Goal: Task Accomplishment & Management: Complete application form

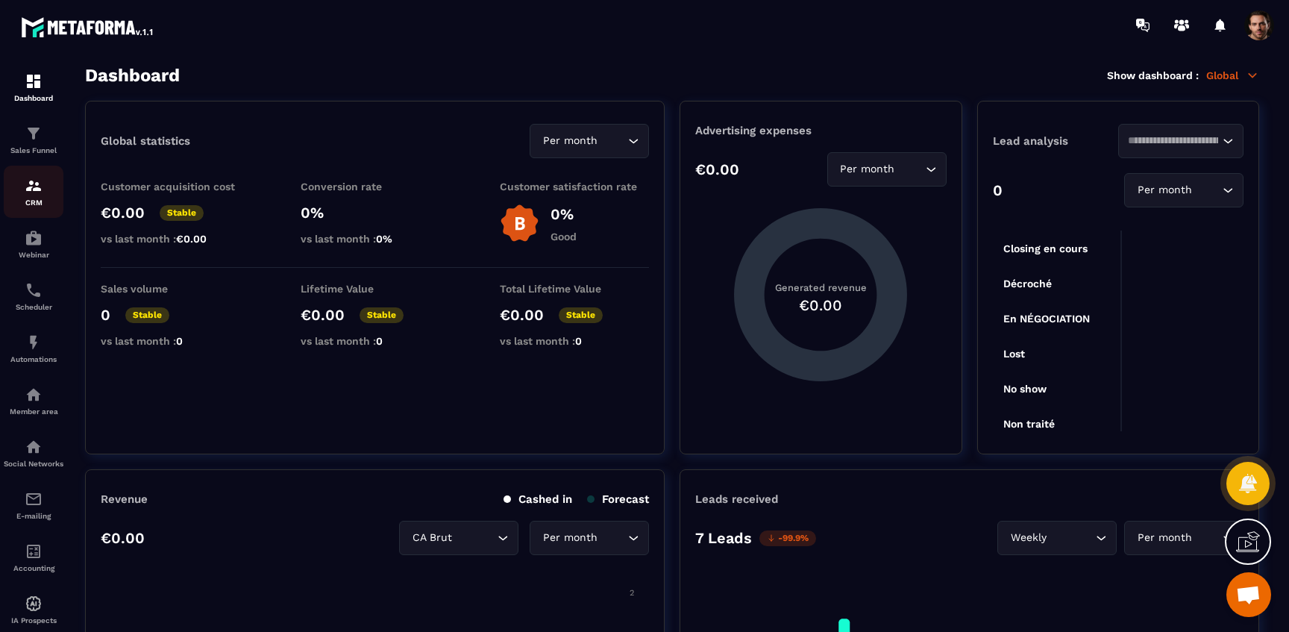
click at [32, 204] on p "CRM" at bounding box center [34, 202] width 60 height 8
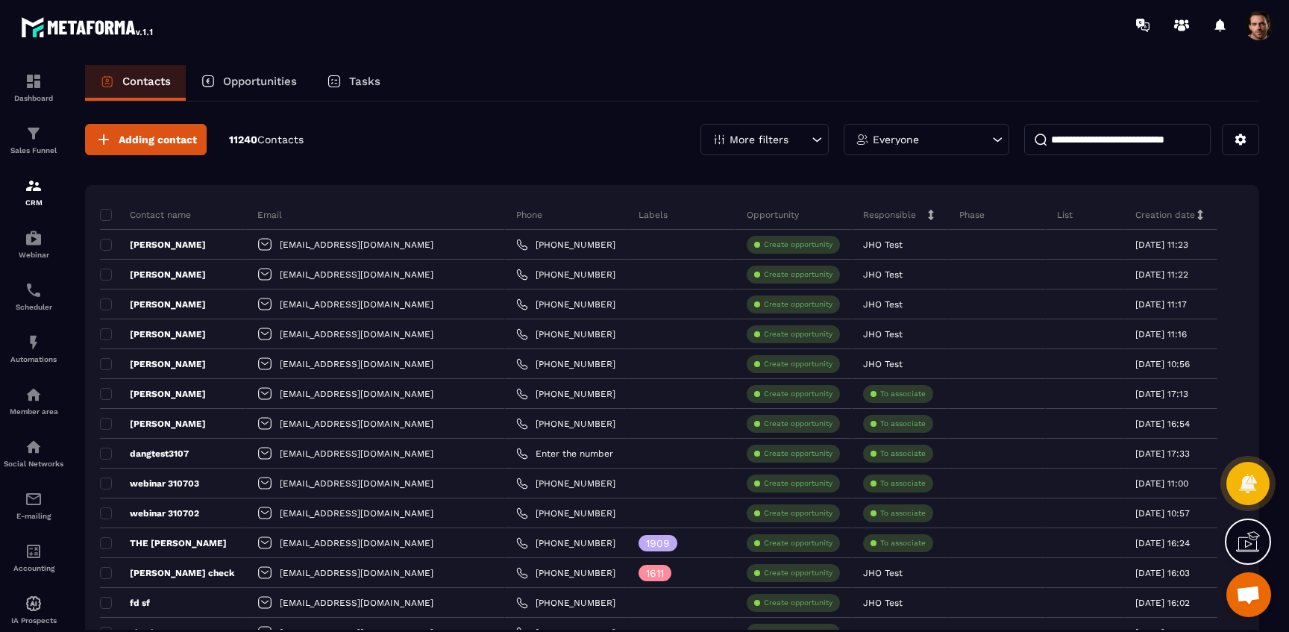
click at [1255, 30] on span at bounding box center [1260, 25] width 30 height 30
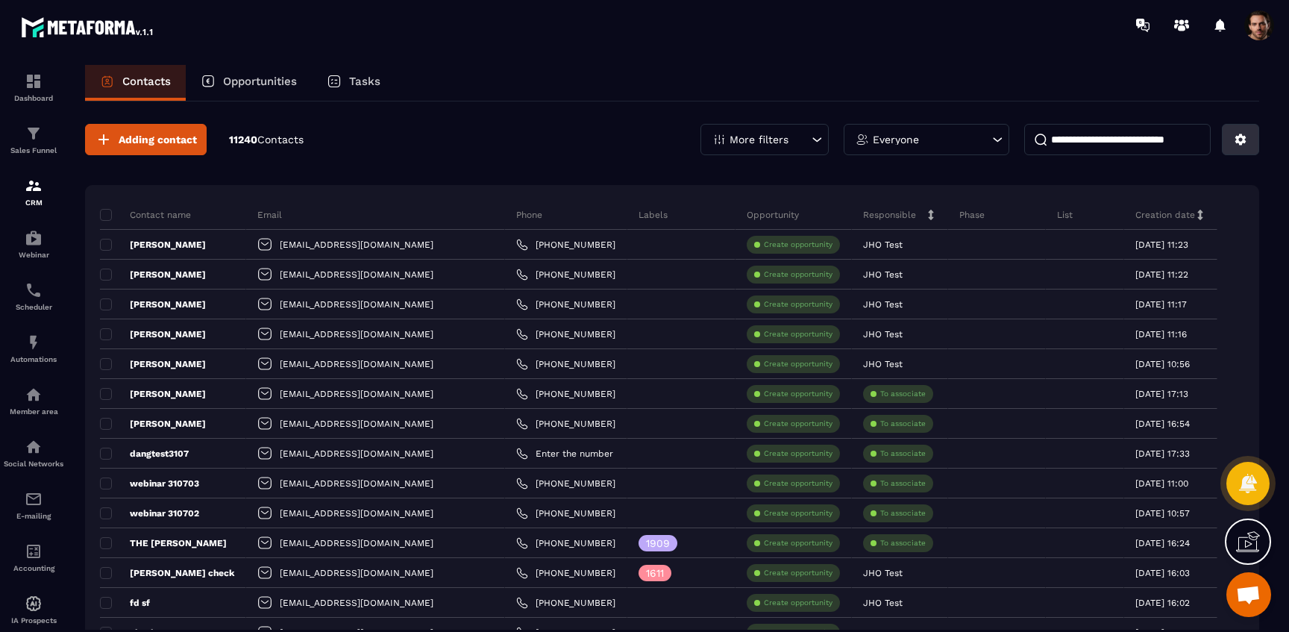
click at [1232, 147] on button at bounding box center [1240, 139] width 37 height 31
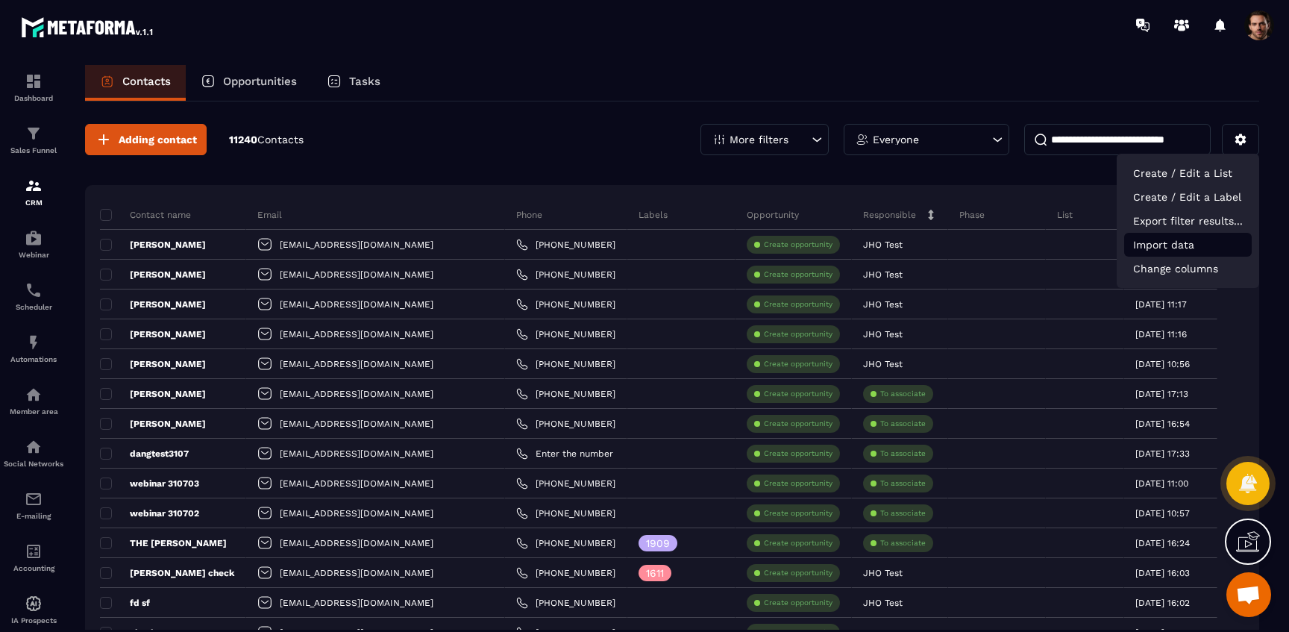
click at [1152, 244] on p "Import data" at bounding box center [1188, 245] width 128 height 24
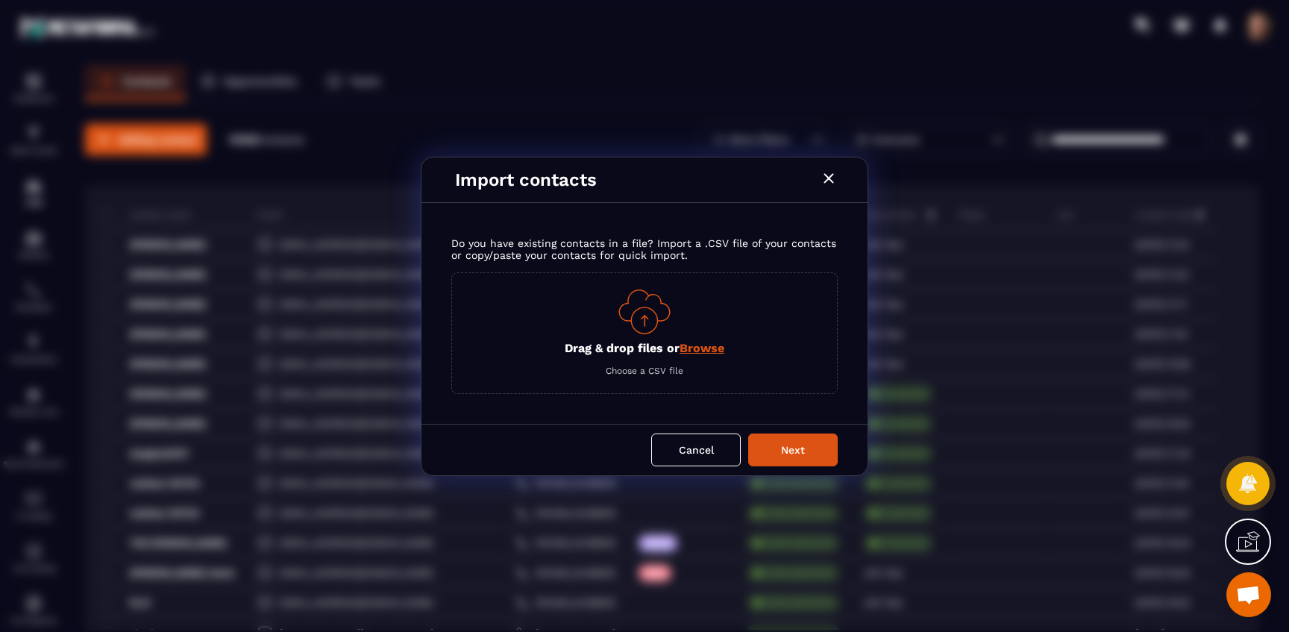
click at [692, 347] on span "Browse" at bounding box center [702, 348] width 45 height 14
click at [0, 0] on input "Drag & drop files or Browse" at bounding box center [0, 0] width 0 height 0
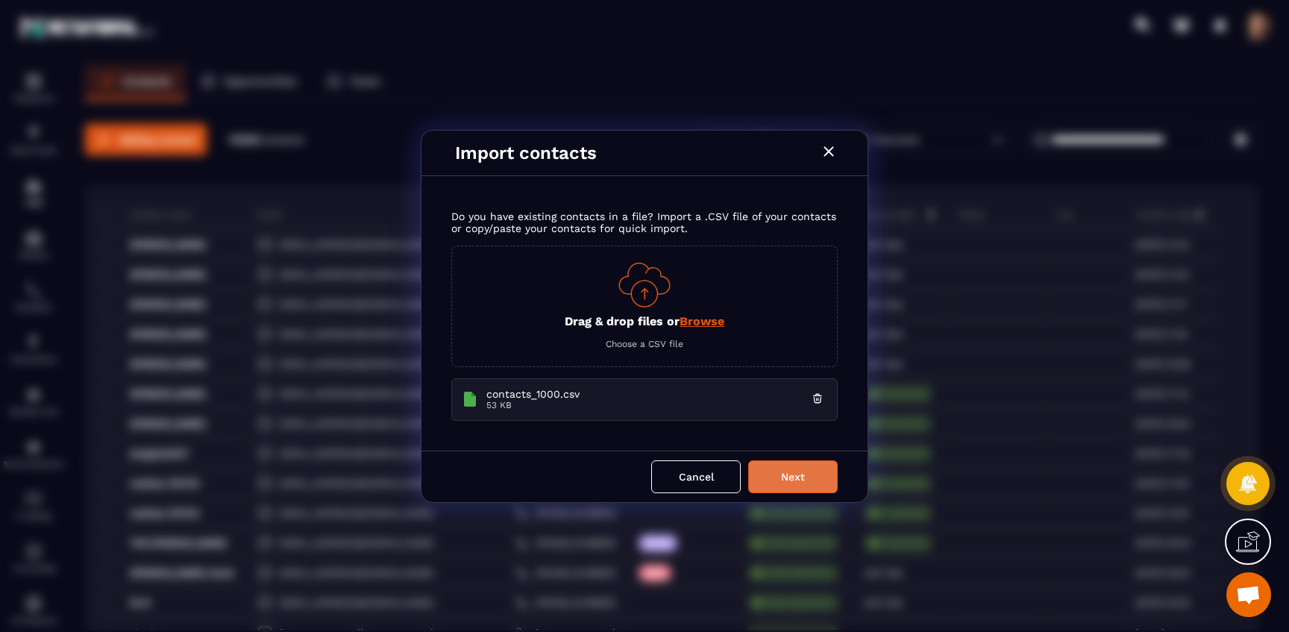
click at [791, 487] on button "Next" at bounding box center [793, 476] width 90 height 33
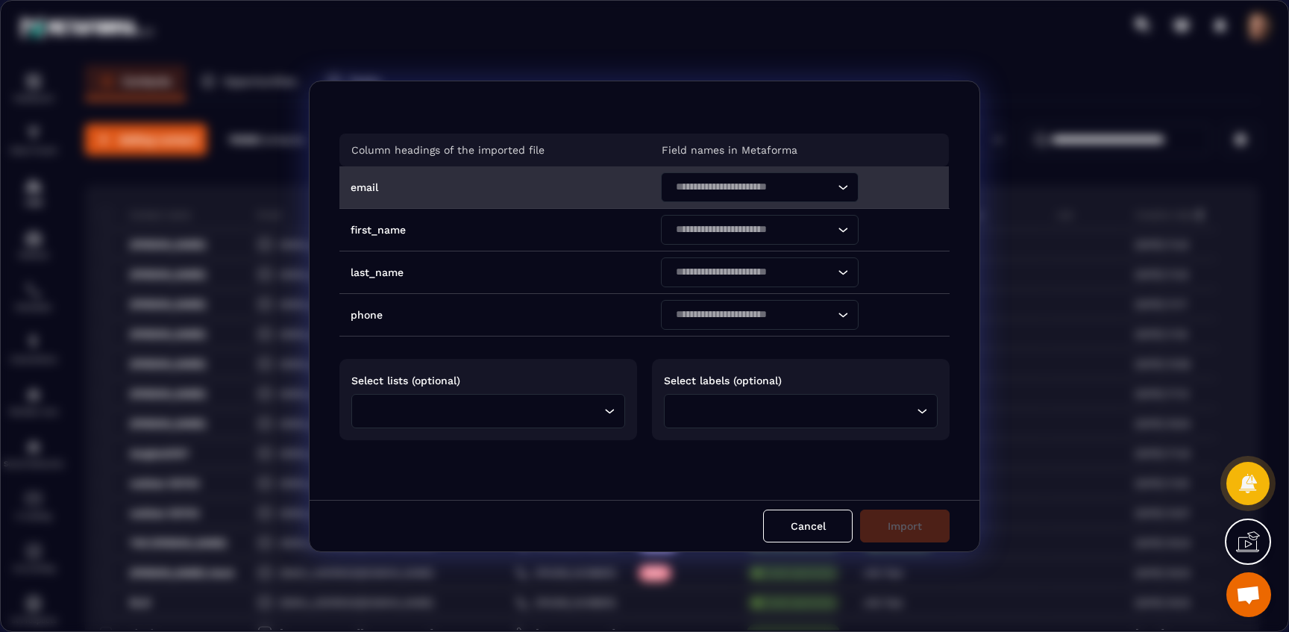
click at [734, 196] on div "Search for option" at bounding box center [752, 187] width 166 height 30
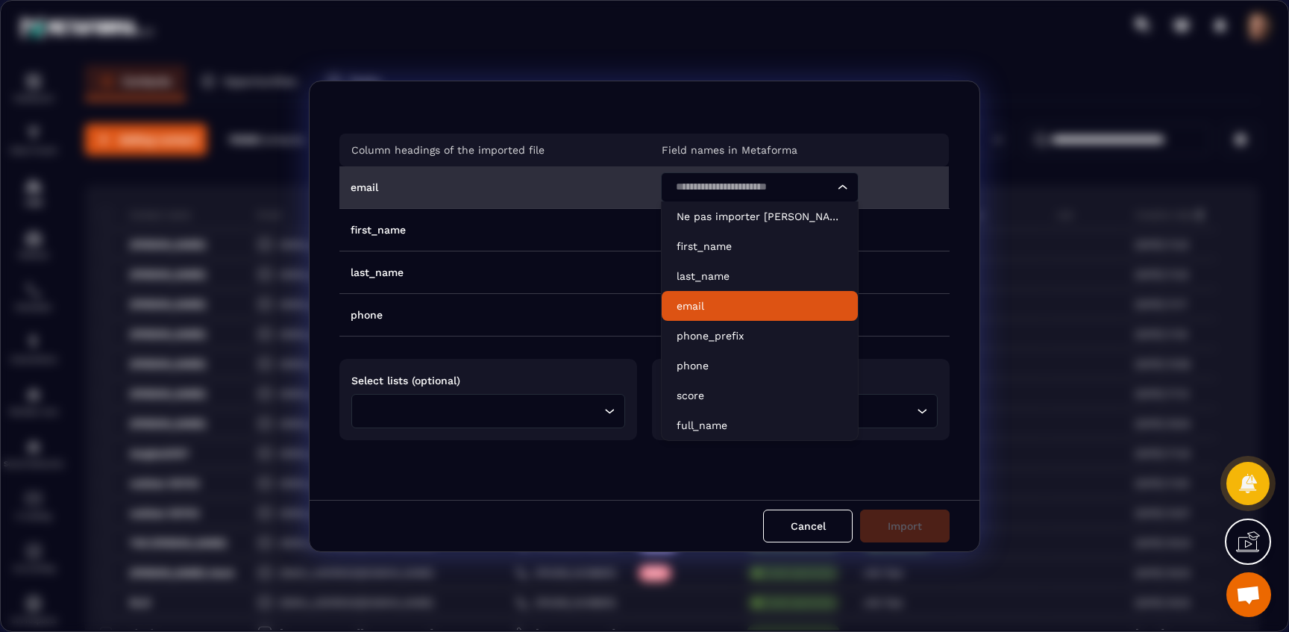
click at [704, 308] on p "email" at bounding box center [760, 305] width 166 height 15
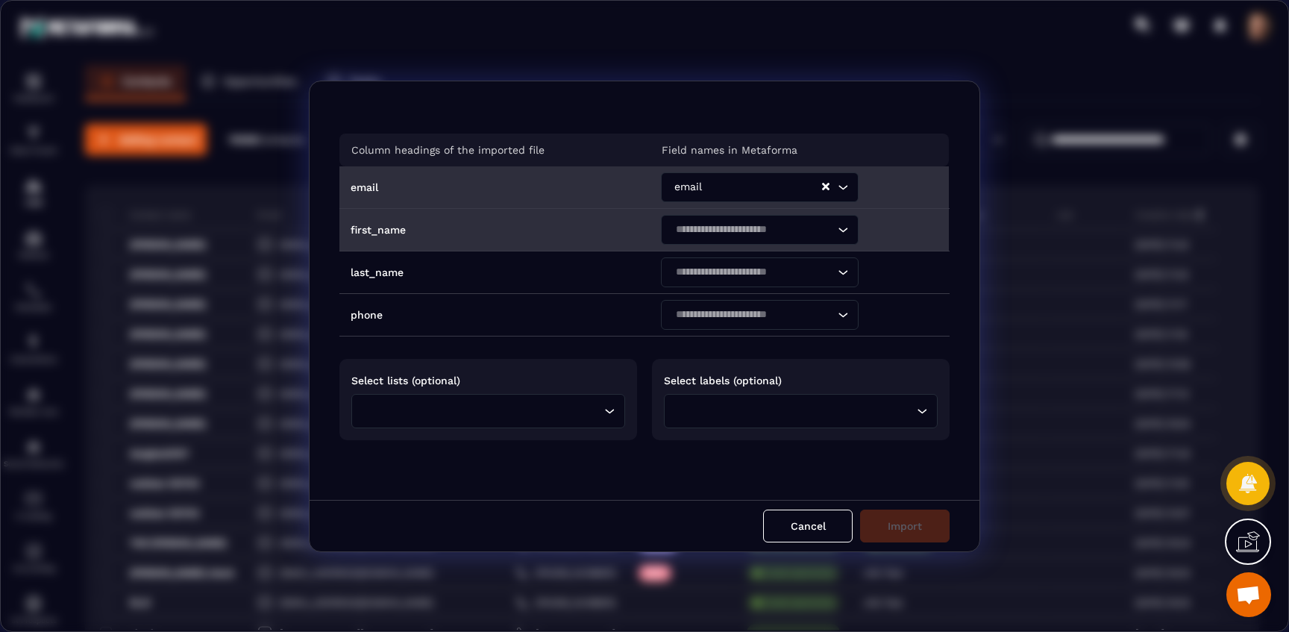
click at [709, 233] on input "Search for option" at bounding box center [752, 230] width 163 height 16
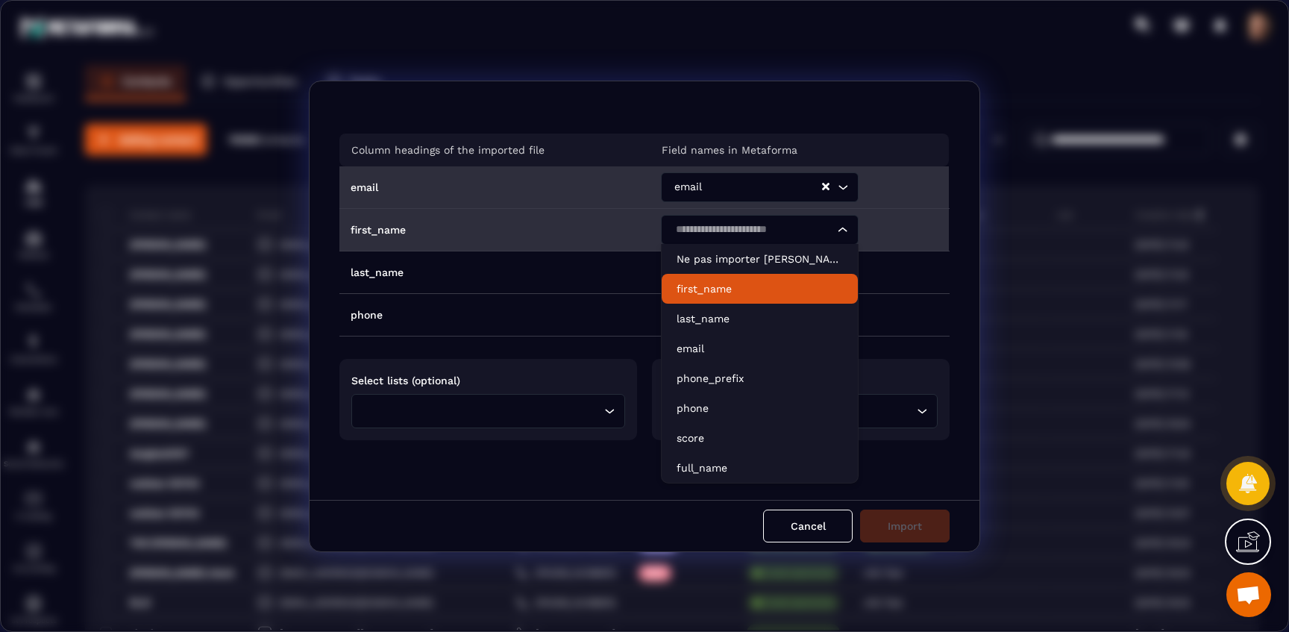
click at [721, 289] on p "first_name" at bounding box center [760, 288] width 166 height 15
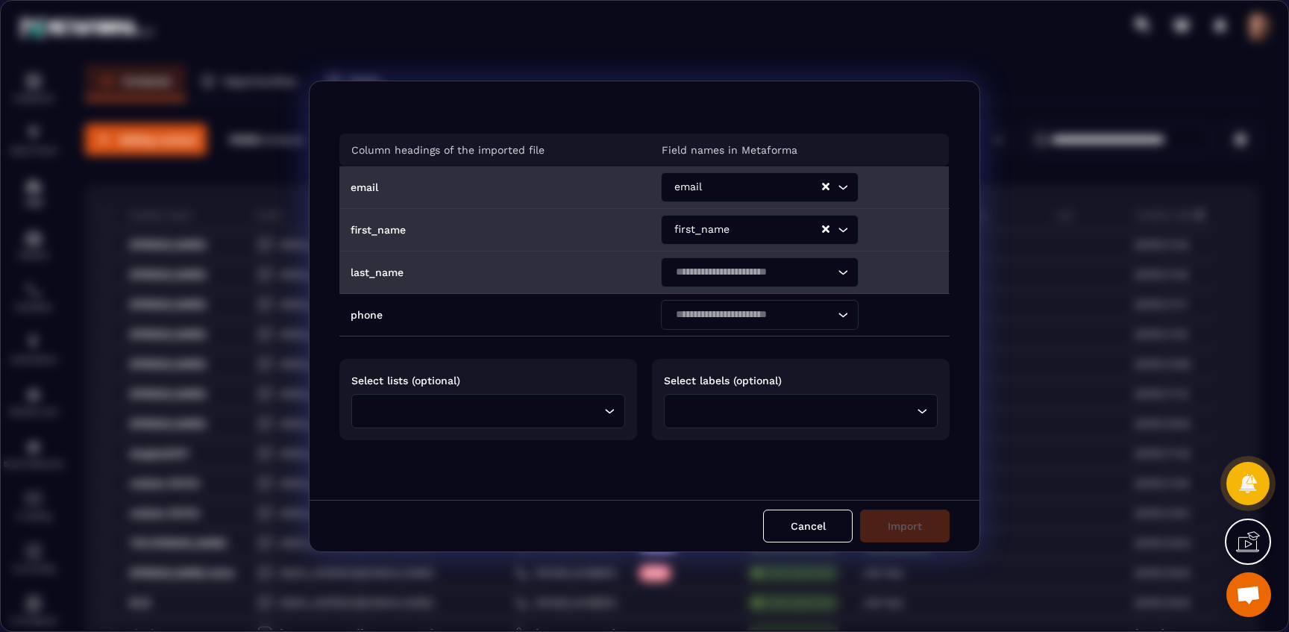
click at [714, 269] on input "Search for option" at bounding box center [752, 272] width 163 height 16
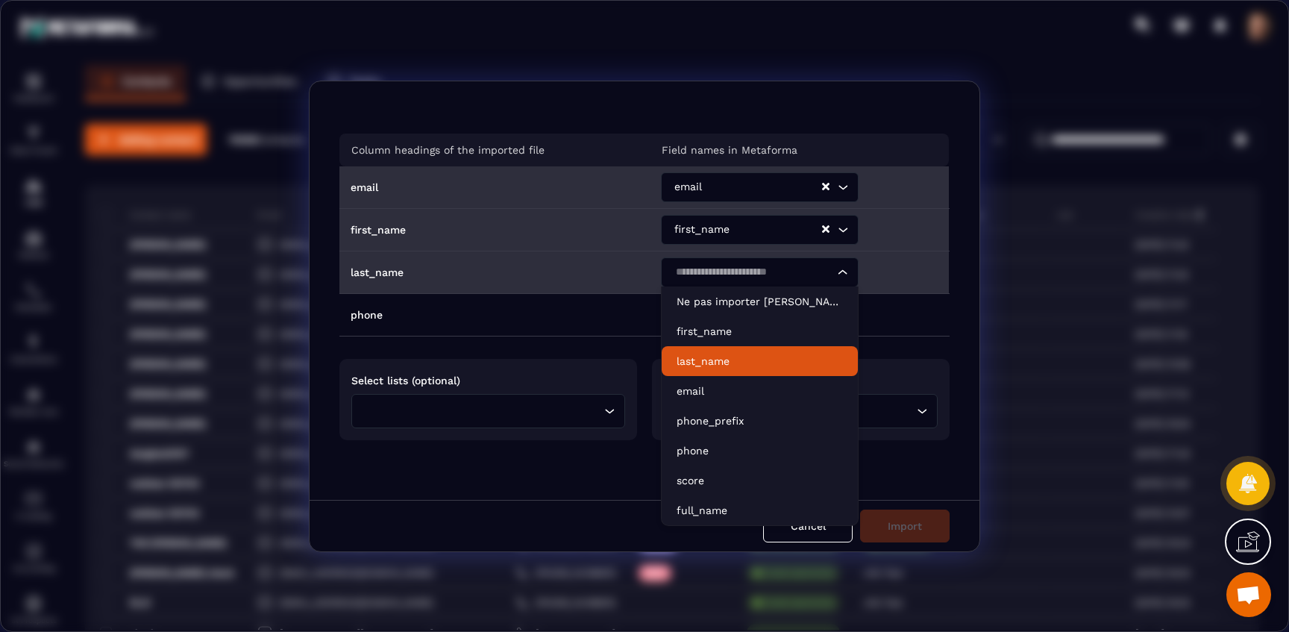
click at [716, 366] on p "last_name" at bounding box center [760, 361] width 166 height 15
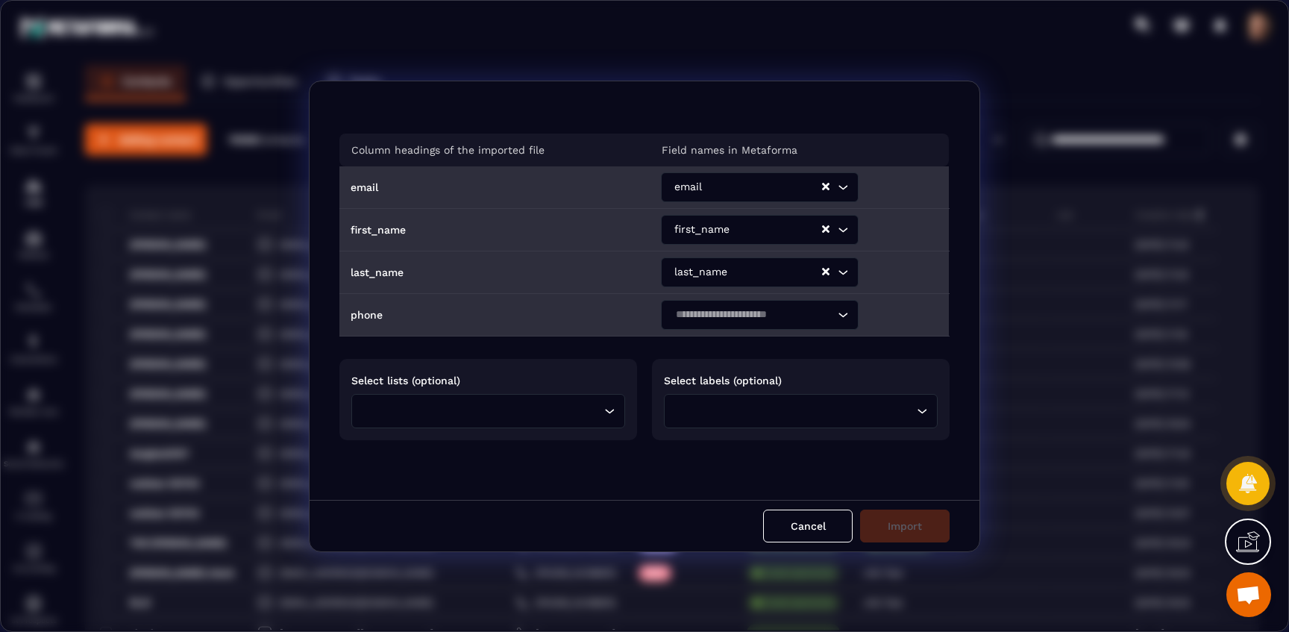
click at [725, 315] on input "Search for option" at bounding box center [752, 315] width 163 height 16
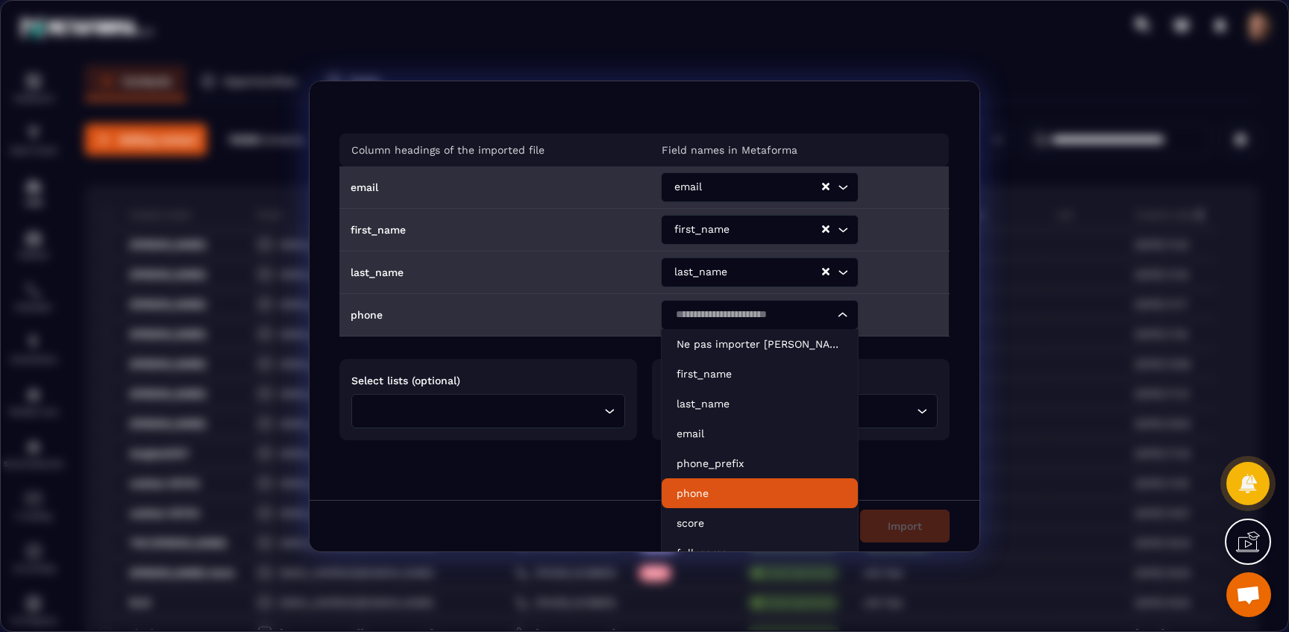
click at [697, 484] on li "phone" at bounding box center [760, 493] width 196 height 30
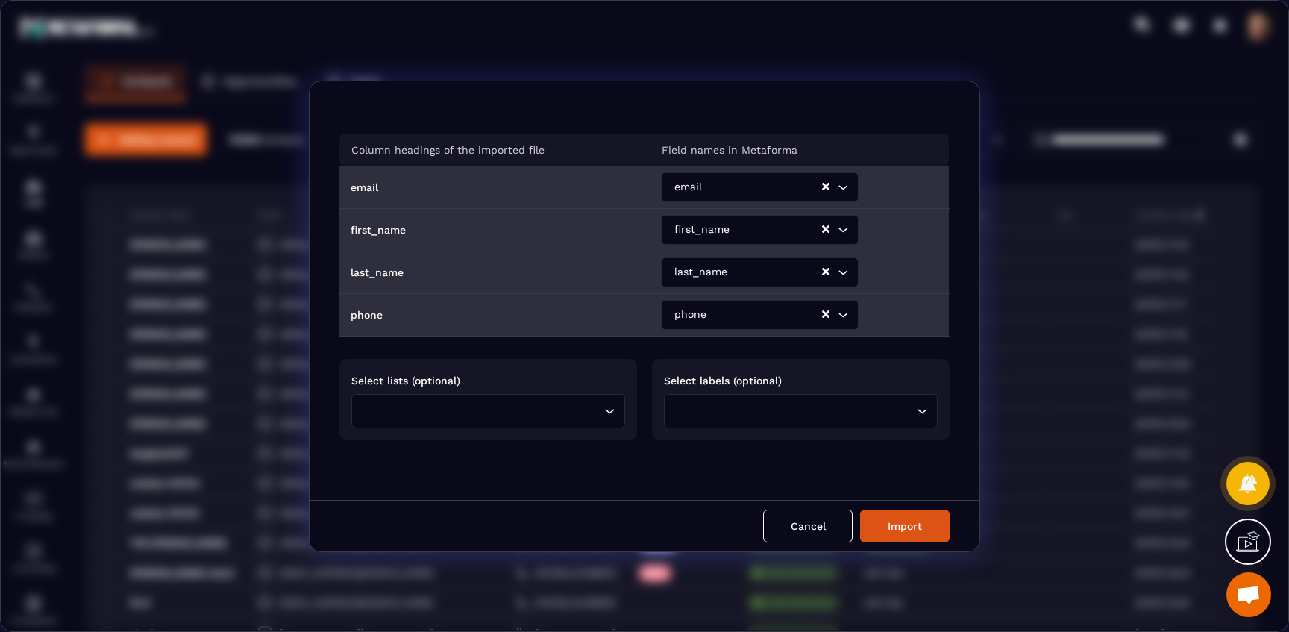
click at [519, 406] on input "Search for option" at bounding box center [484, 411] width 233 height 16
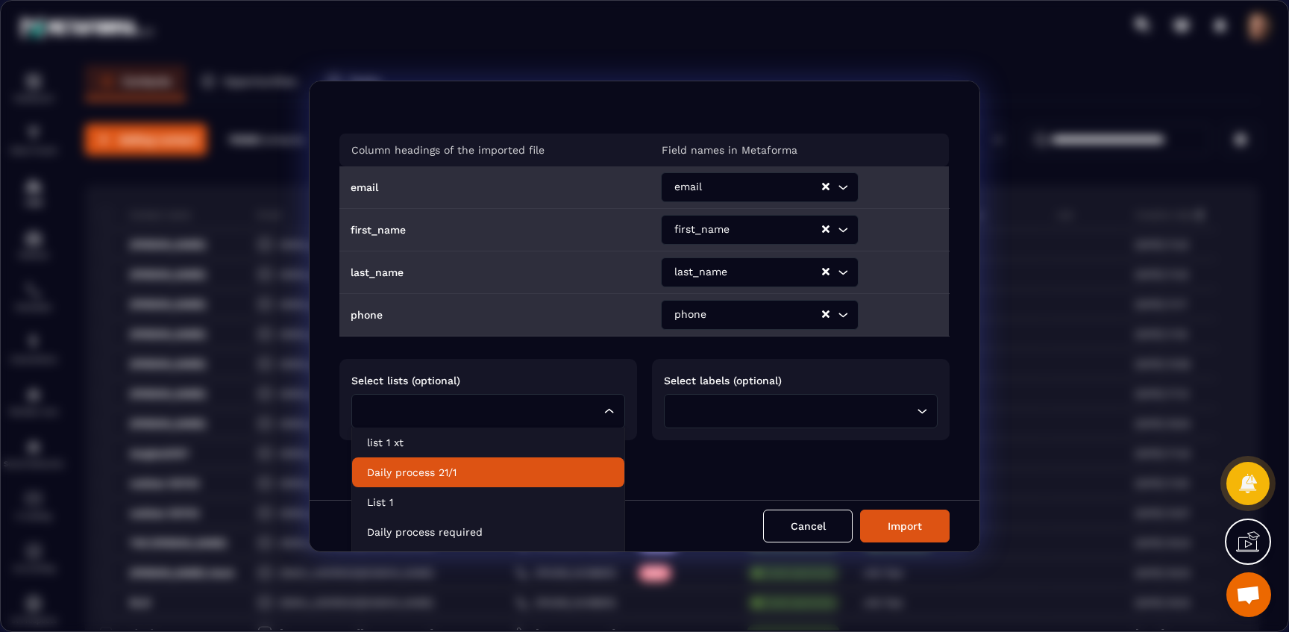
click at [381, 471] on p "Daily process 21/1" at bounding box center [488, 472] width 242 height 15
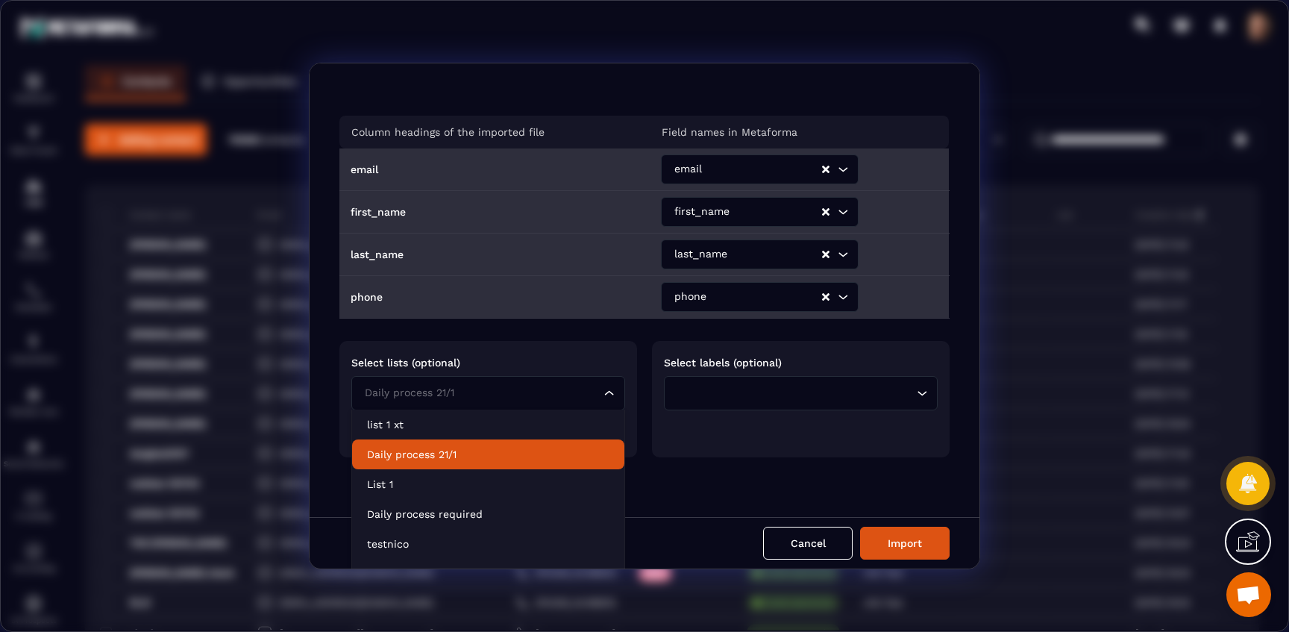
click at [503, 401] on div "Daily process 21/1 Loading..." at bounding box center [488, 393] width 274 height 34
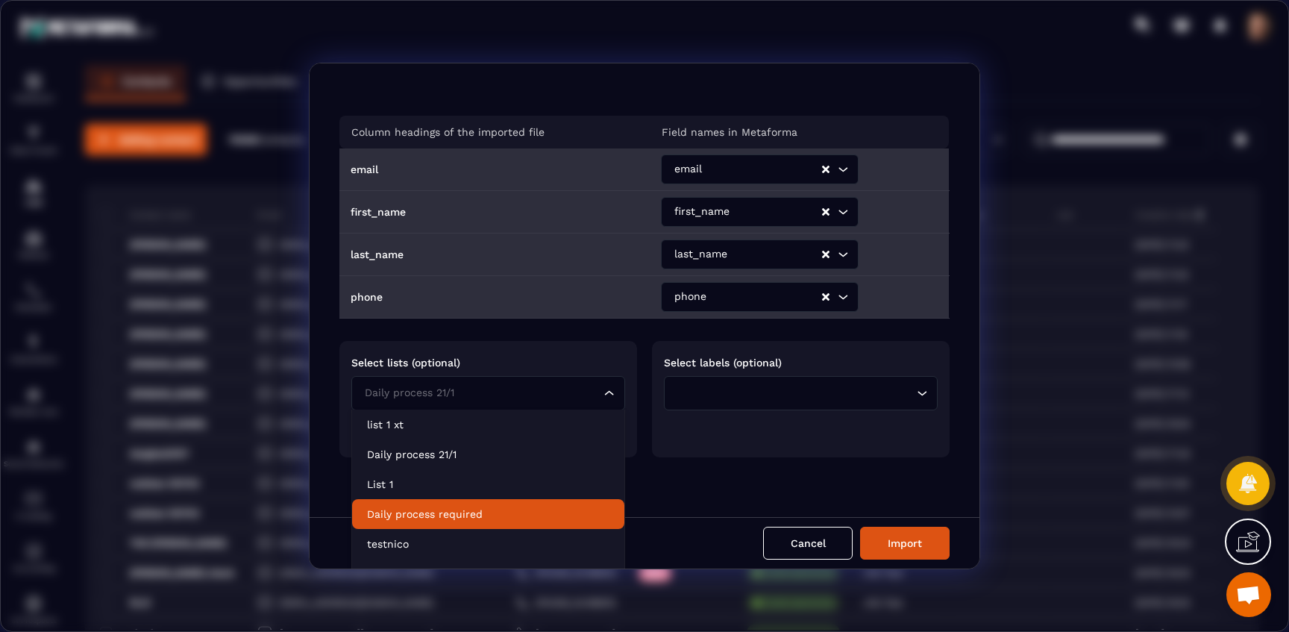
click at [431, 503] on li "Daily process required" at bounding box center [488, 514] width 272 height 30
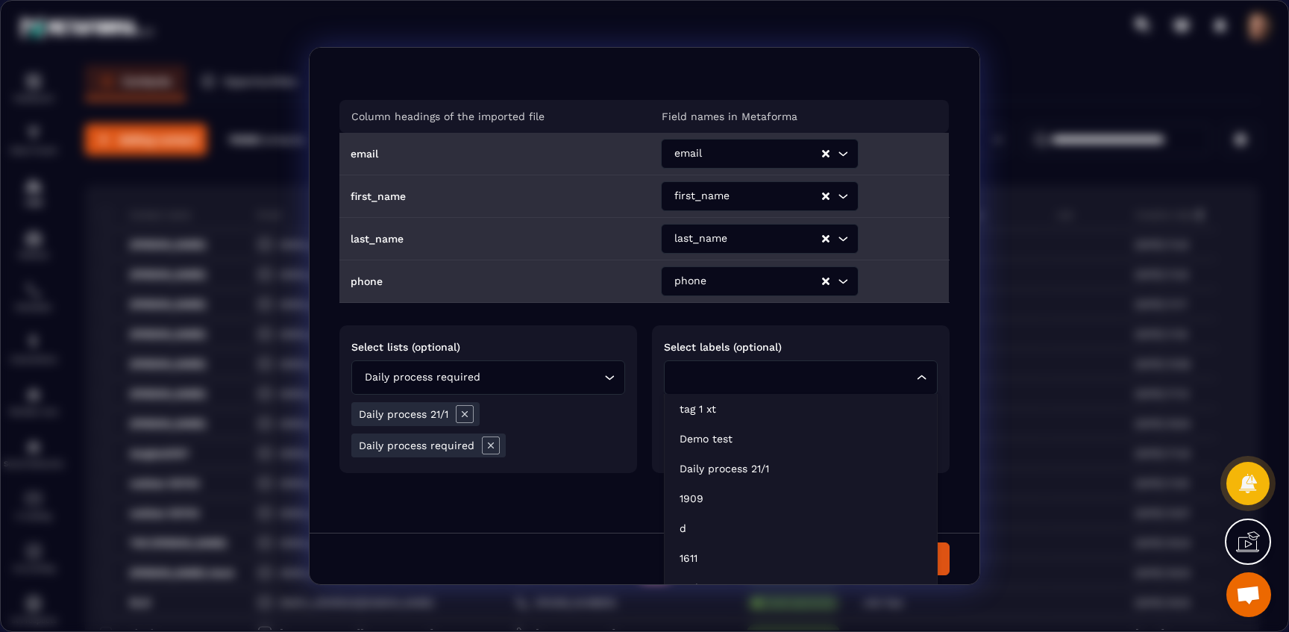
click at [746, 378] on input "Search for option" at bounding box center [794, 377] width 240 height 16
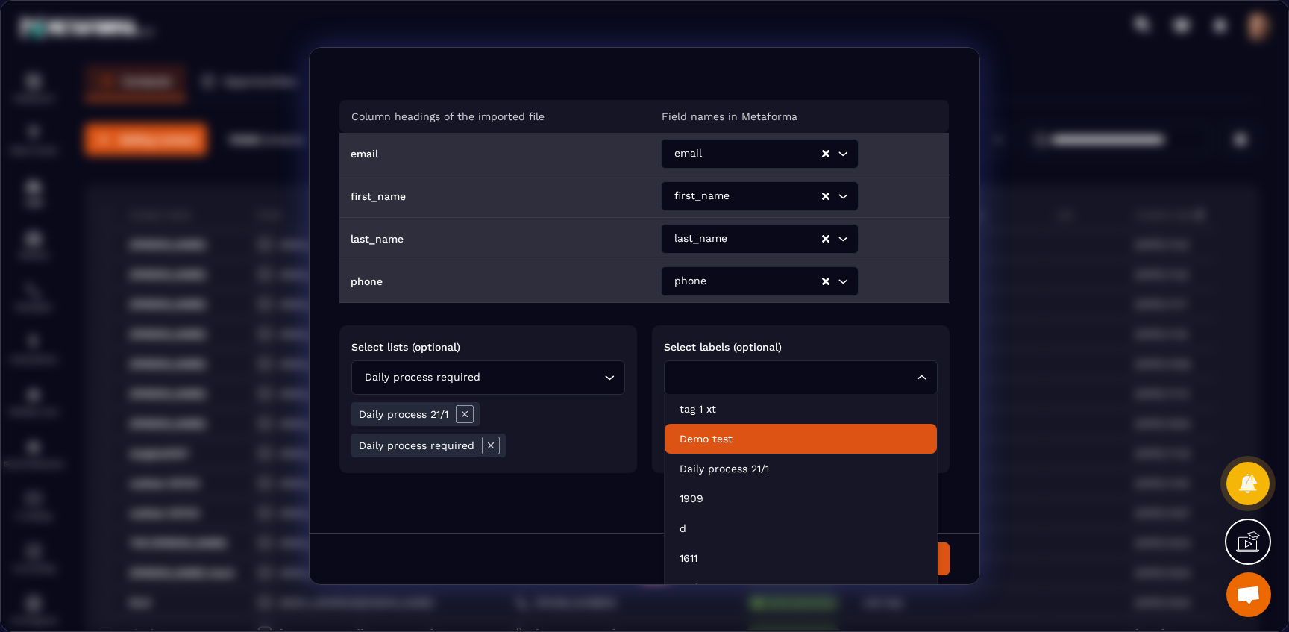
click at [713, 434] on p "Demo test" at bounding box center [801, 438] width 242 height 15
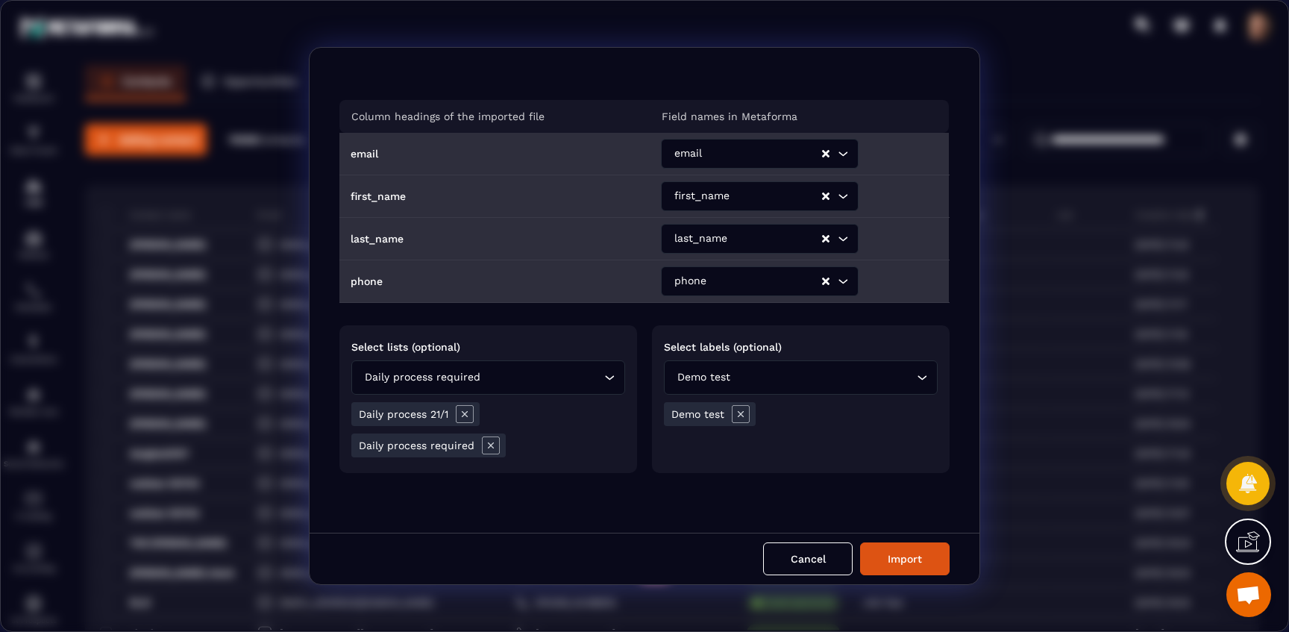
click at [785, 383] on input "Search for option" at bounding box center [823, 377] width 180 height 16
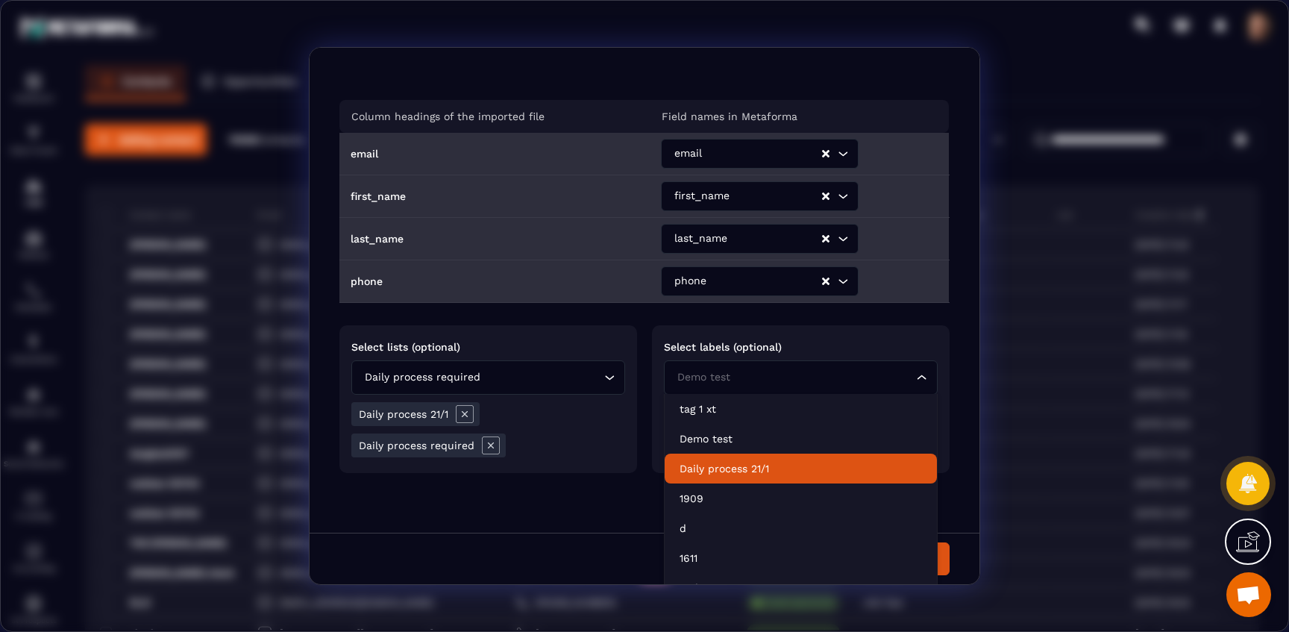
click at [719, 478] on li "Daily process 21/1" at bounding box center [801, 469] width 272 height 30
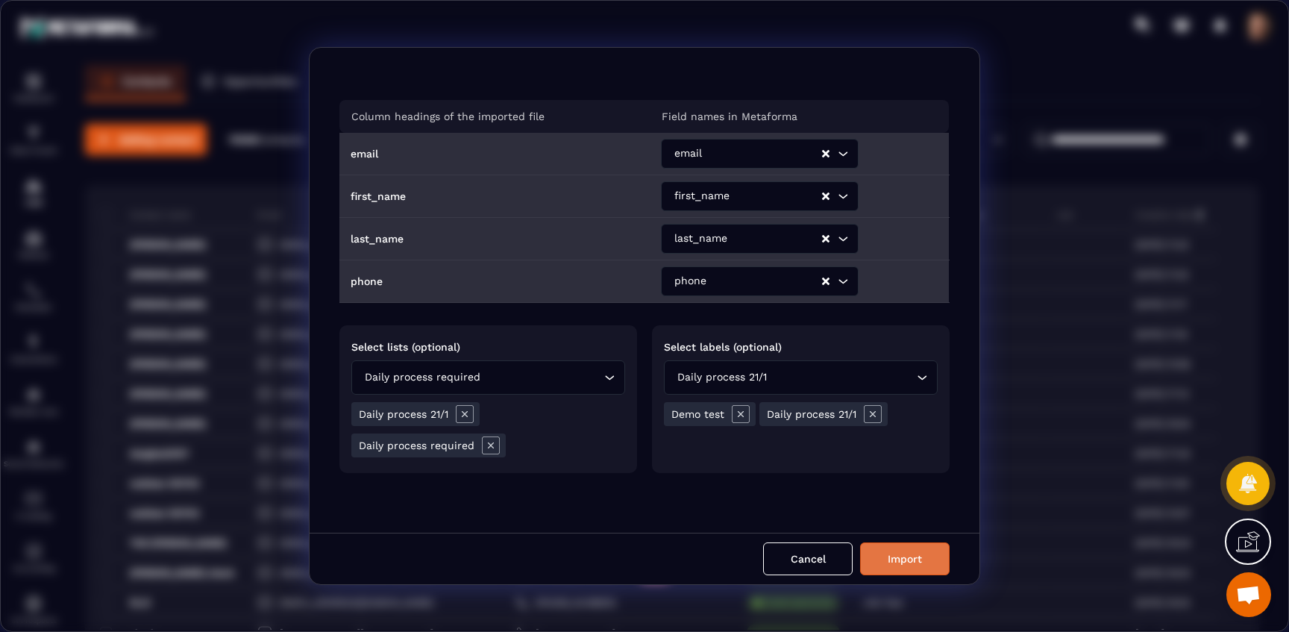
click at [907, 563] on button "Import" at bounding box center [905, 558] width 90 height 33
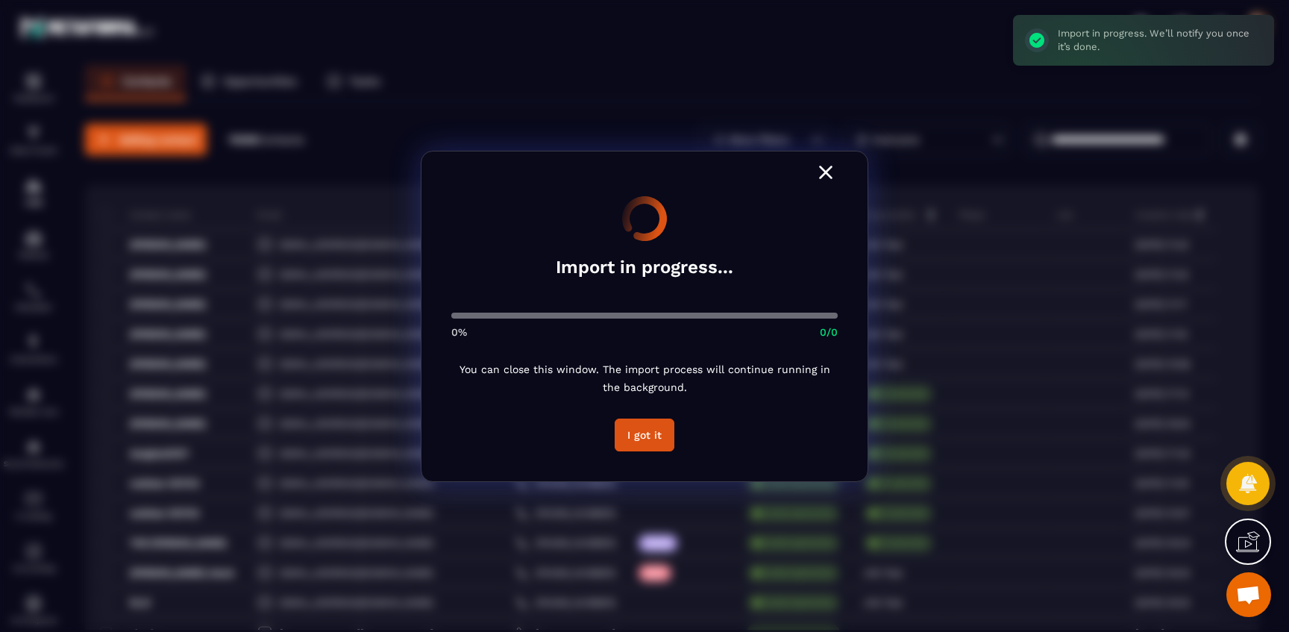
click at [663, 433] on button "I got it" at bounding box center [645, 435] width 60 height 33
